Goal: Task Accomplishment & Management: Use online tool/utility

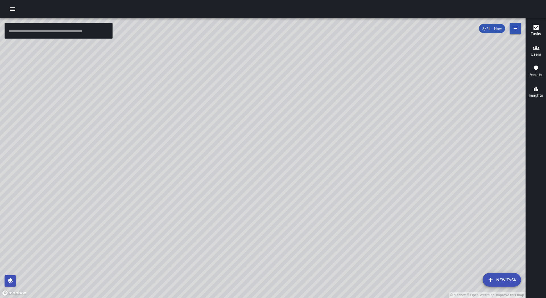
drag, startPoint x: 383, startPoint y: 129, endPoint x: 297, endPoint y: 214, distance: 121.1
click at [297, 214] on div "© Mapbox © OpenStreetMap Improve this map" at bounding box center [263, 157] width 526 height 279
drag, startPoint x: 360, startPoint y: 113, endPoint x: 256, endPoint y: 160, distance: 114.4
click at [256, 160] on div "© Mapbox © OpenStreetMap Improve this map" at bounding box center [263, 157] width 526 height 279
click at [13, 12] on icon "button" at bounding box center [12, 9] width 7 height 7
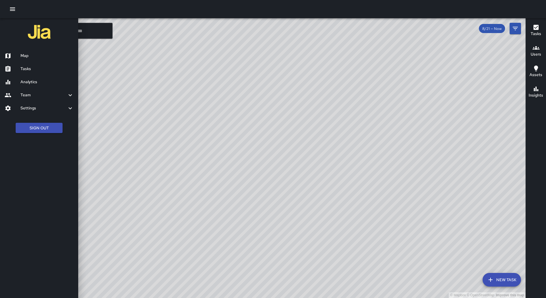
click at [52, 68] on h6 "Tasks" at bounding box center [46, 69] width 53 height 6
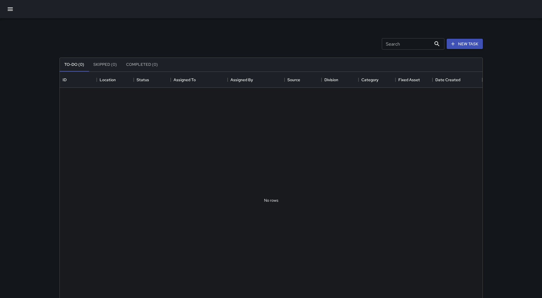
scroll to position [237, 418]
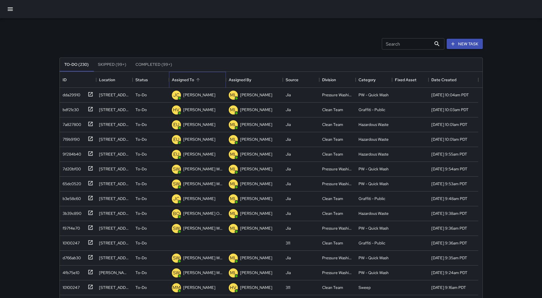
click at [207, 78] on div "Assigned To" at bounding box center [197, 80] width 51 height 16
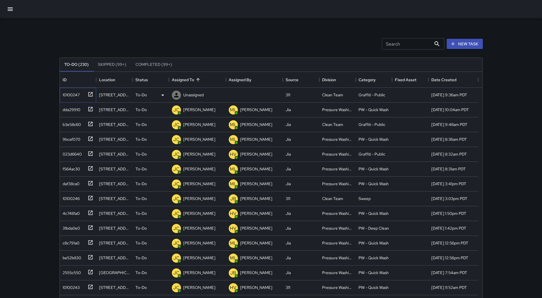
click at [78, 92] on div "10100247" at bounding box center [69, 94] width 19 height 8
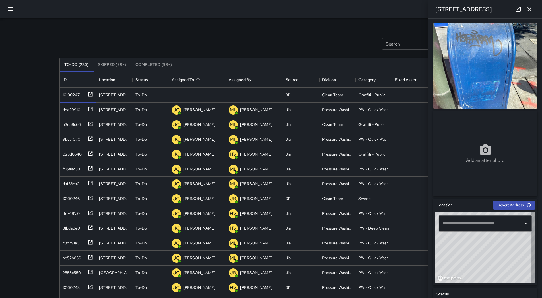
type input "**********"
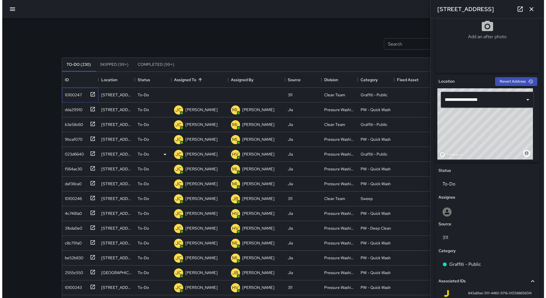
scroll to position [171, 0]
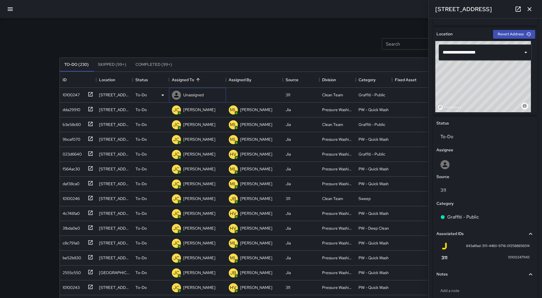
click at [192, 94] on p "Unassigned" at bounding box center [193, 95] width 20 height 6
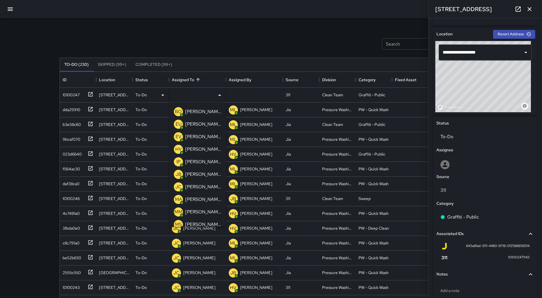
click at [200, 123] on p "[PERSON_NAME]" at bounding box center [203, 124] width 36 height 7
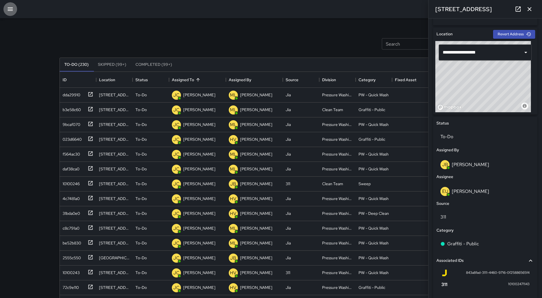
click at [11, 13] on button "button" at bounding box center [10, 9] width 14 height 14
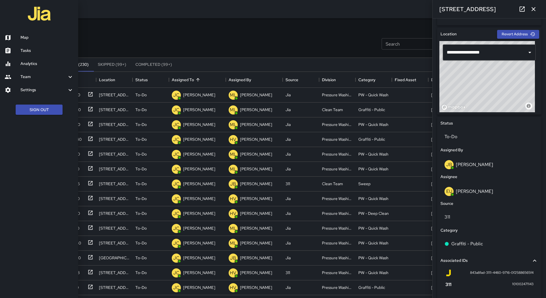
click at [29, 39] on h6 "Map" at bounding box center [46, 37] width 53 height 6
